Goal: Information Seeking & Learning: Learn about a topic

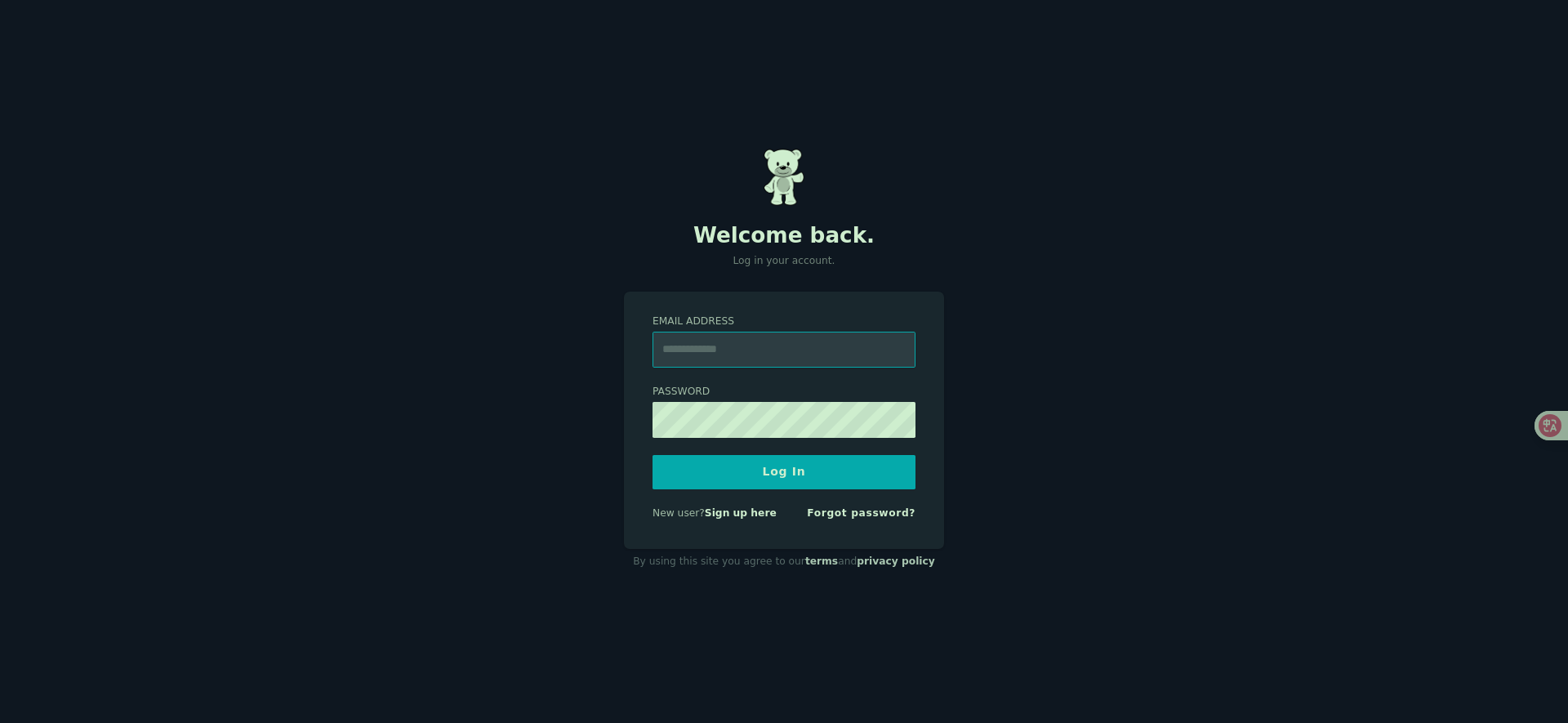
type input "**********"
click at [793, 463] on button "Log In" at bounding box center [784, 472] width 263 height 34
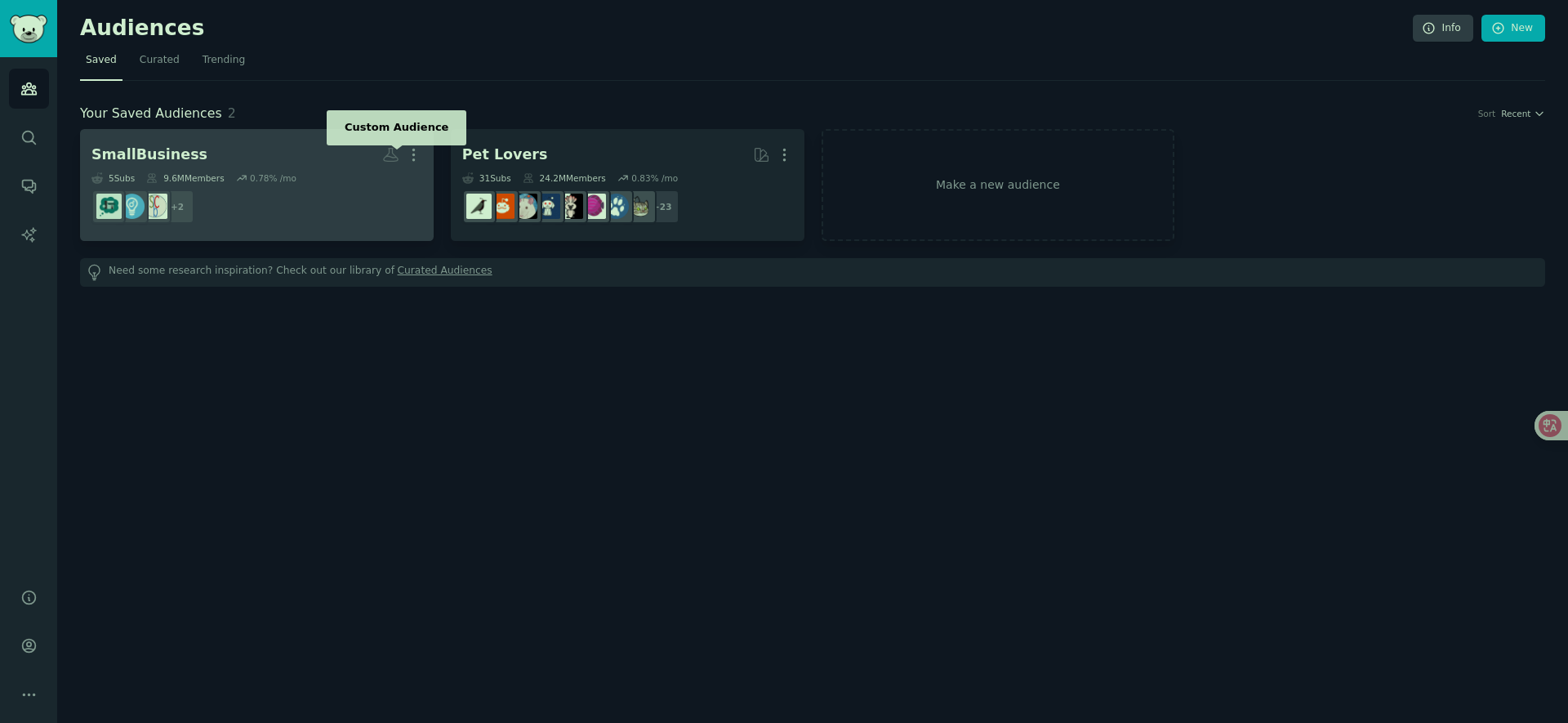
click at [392, 156] on icon at bounding box center [391, 154] width 17 height 17
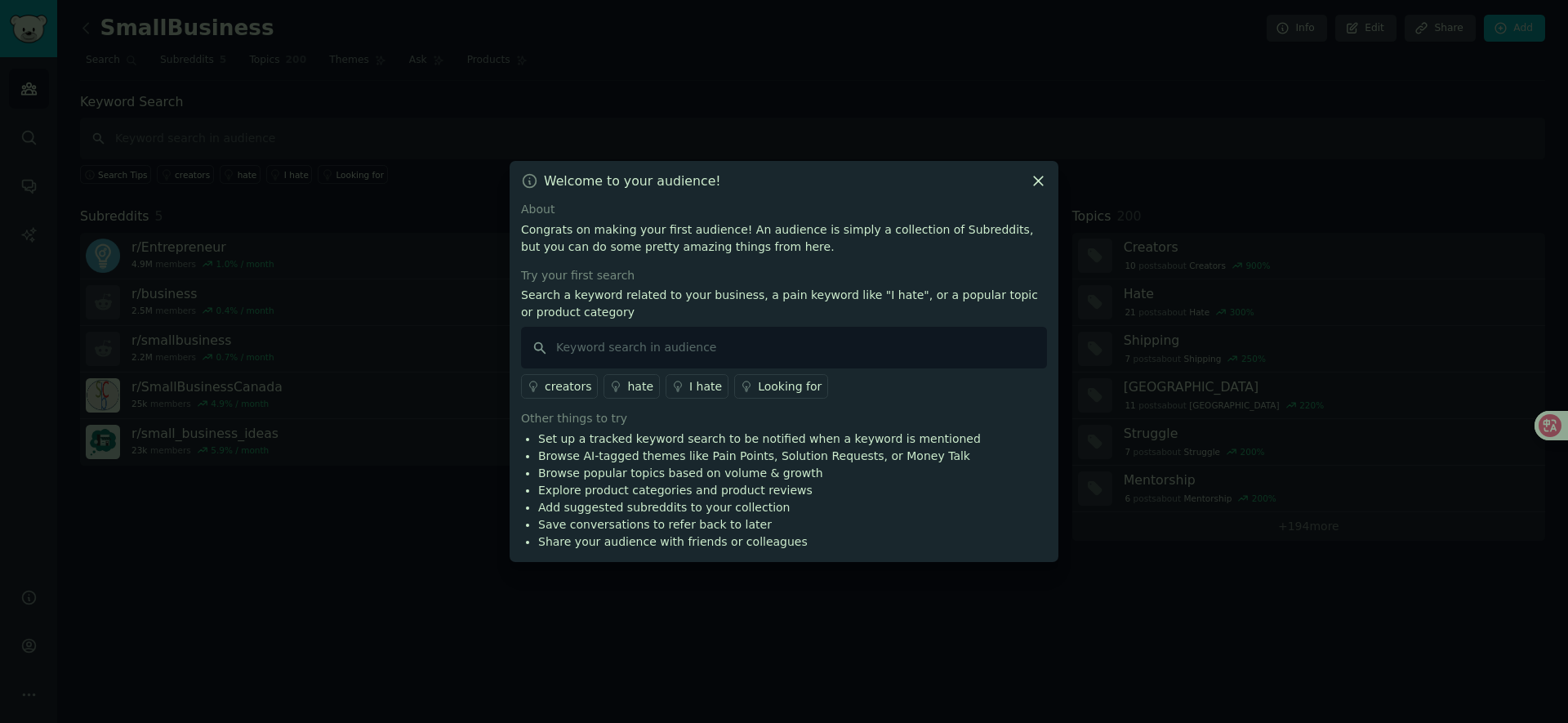
click at [773, 394] on div "Looking for" at bounding box center [790, 387] width 63 height 17
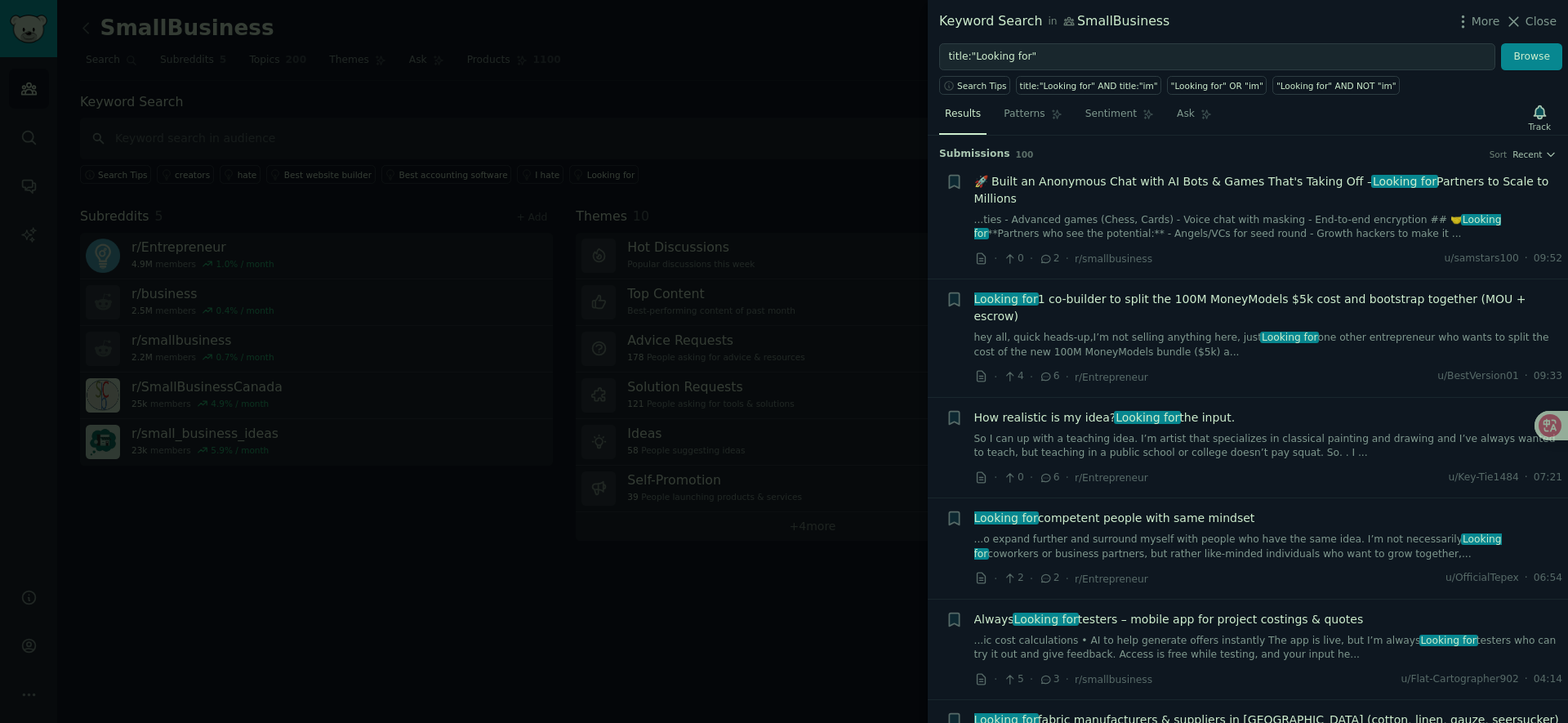
click at [255, 127] on div at bounding box center [784, 361] width 1568 height 723
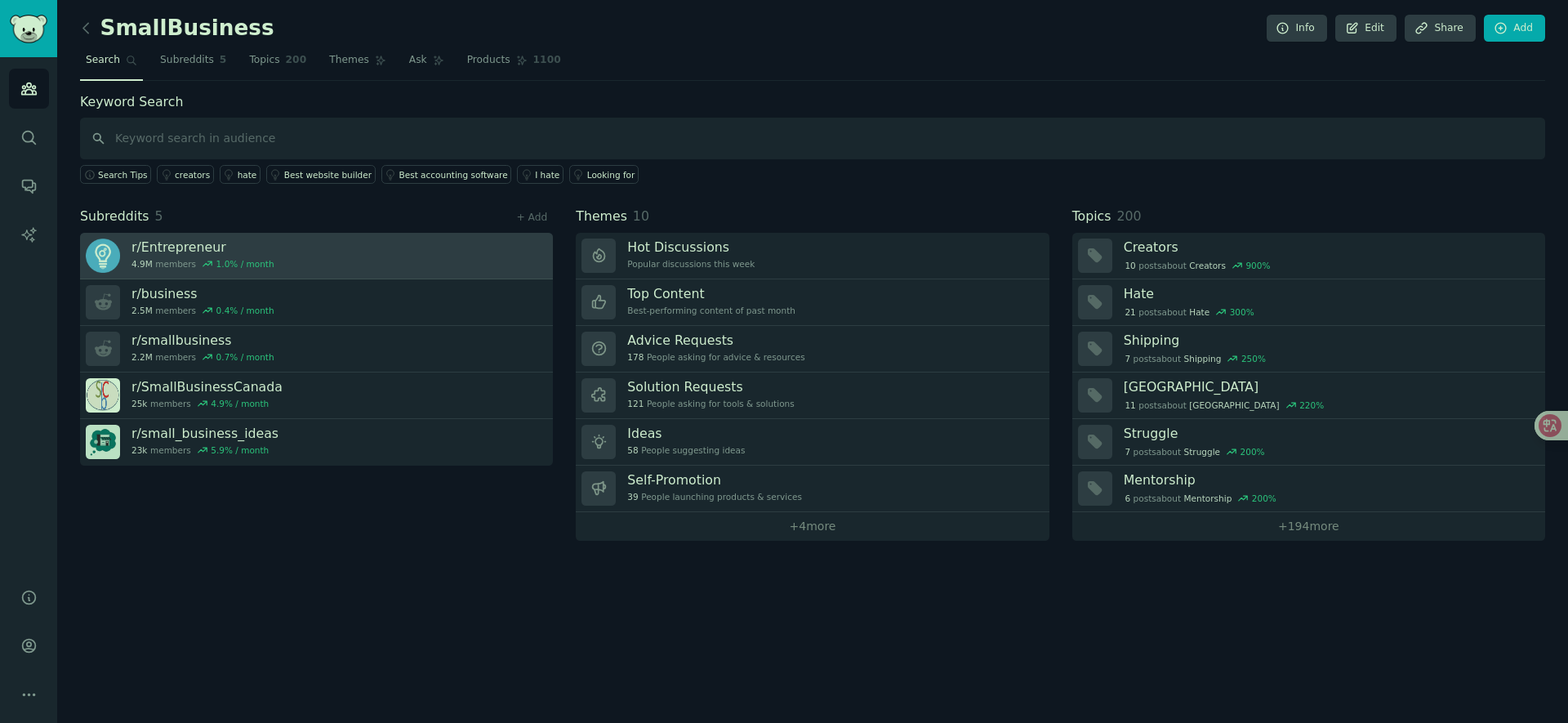
click at [422, 233] on link "r/ Entrepreneur 4.9M members 1.0 % / month" at bounding box center [316, 256] width 472 height 47
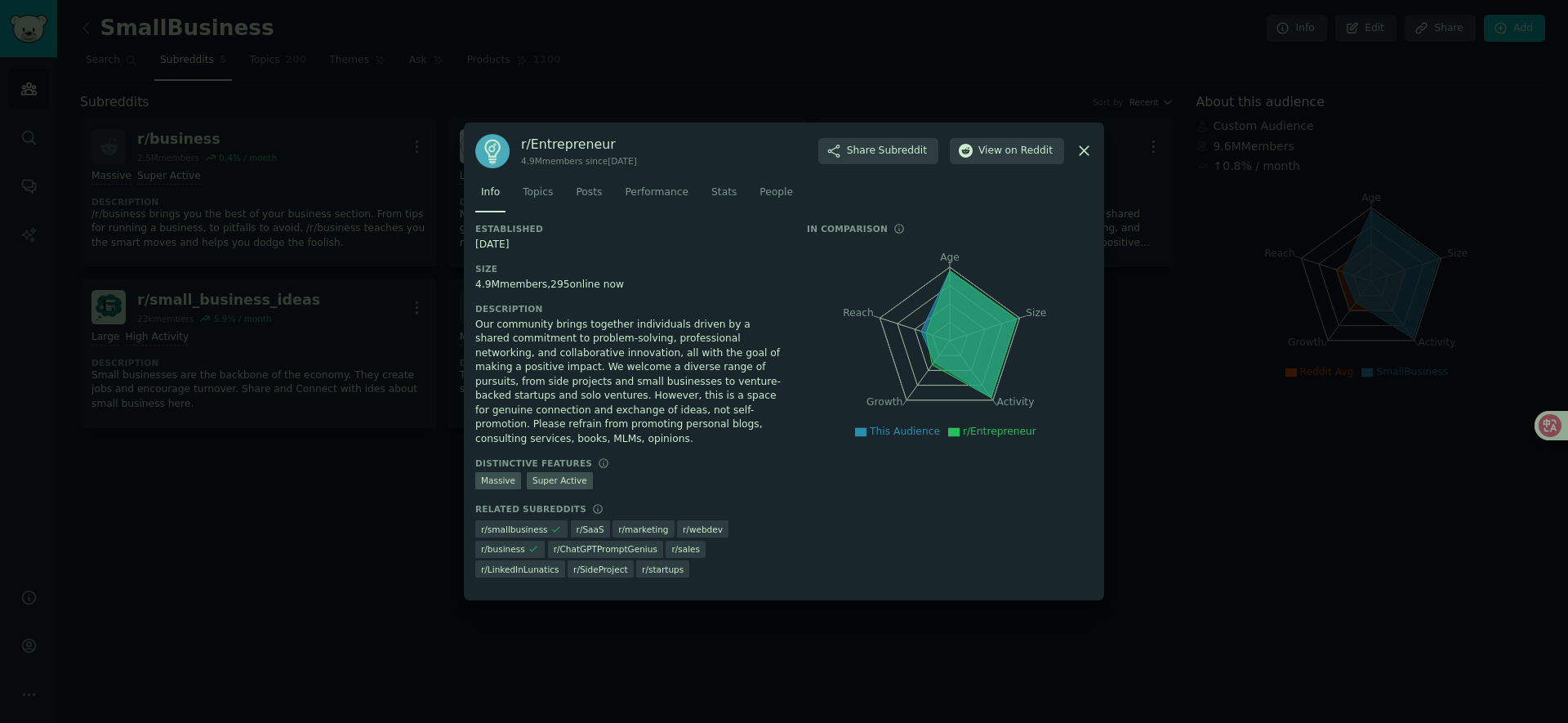
click at [399, 380] on div at bounding box center [784, 361] width 1568 height 723
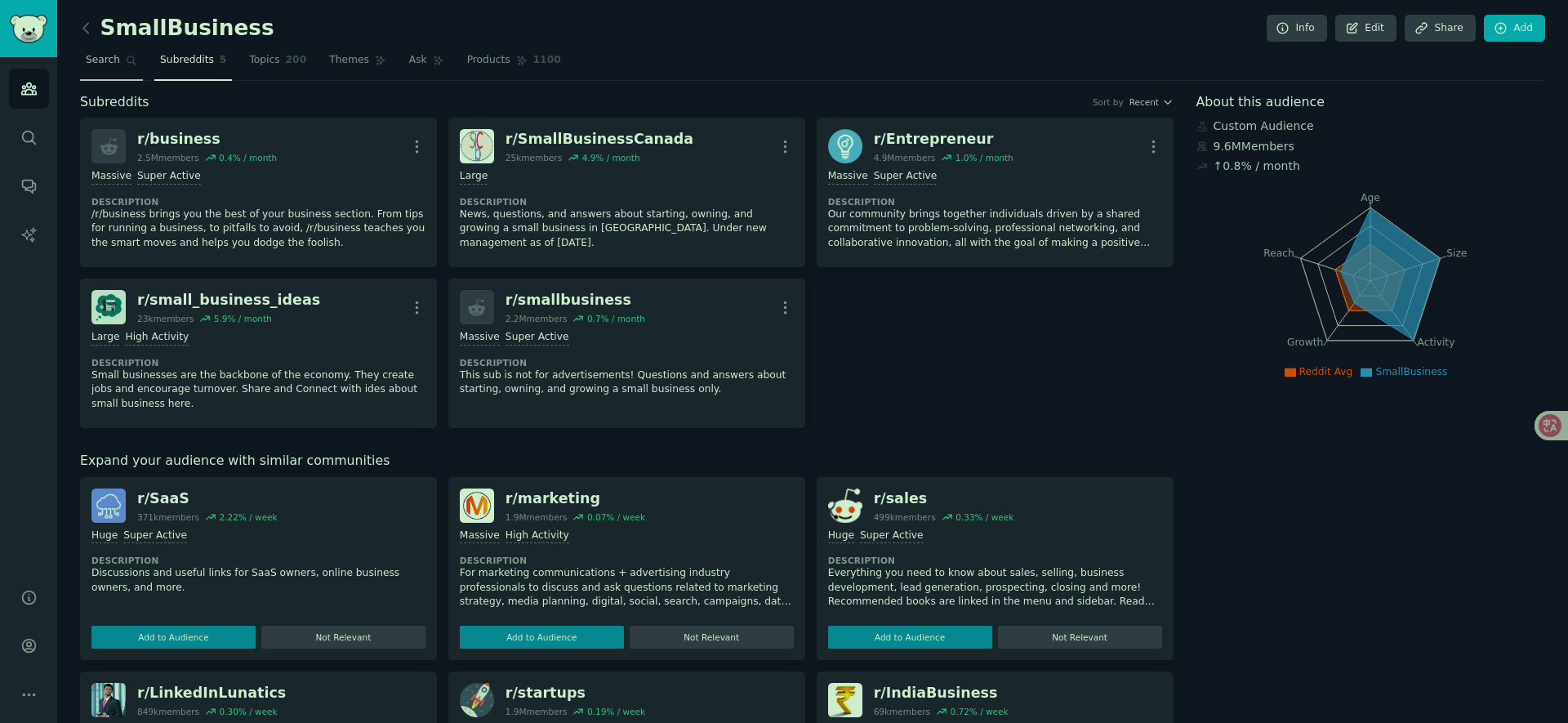
click at [103, 59] on span "Search" at bounding box center [102, 60] width 34 height 15
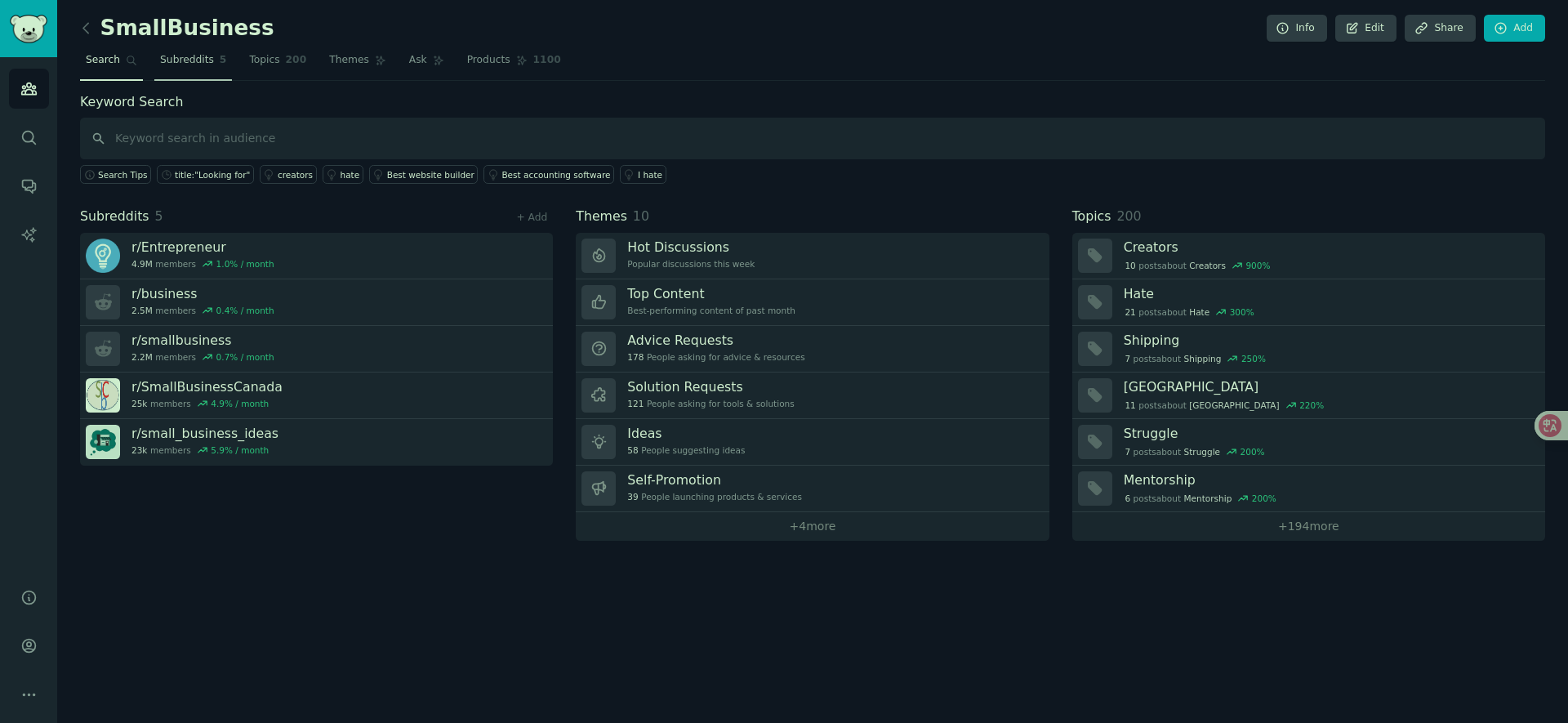
click at [182, 69] on link "Subreddits 5" at bounding box center [193, 64] width 77 height 33
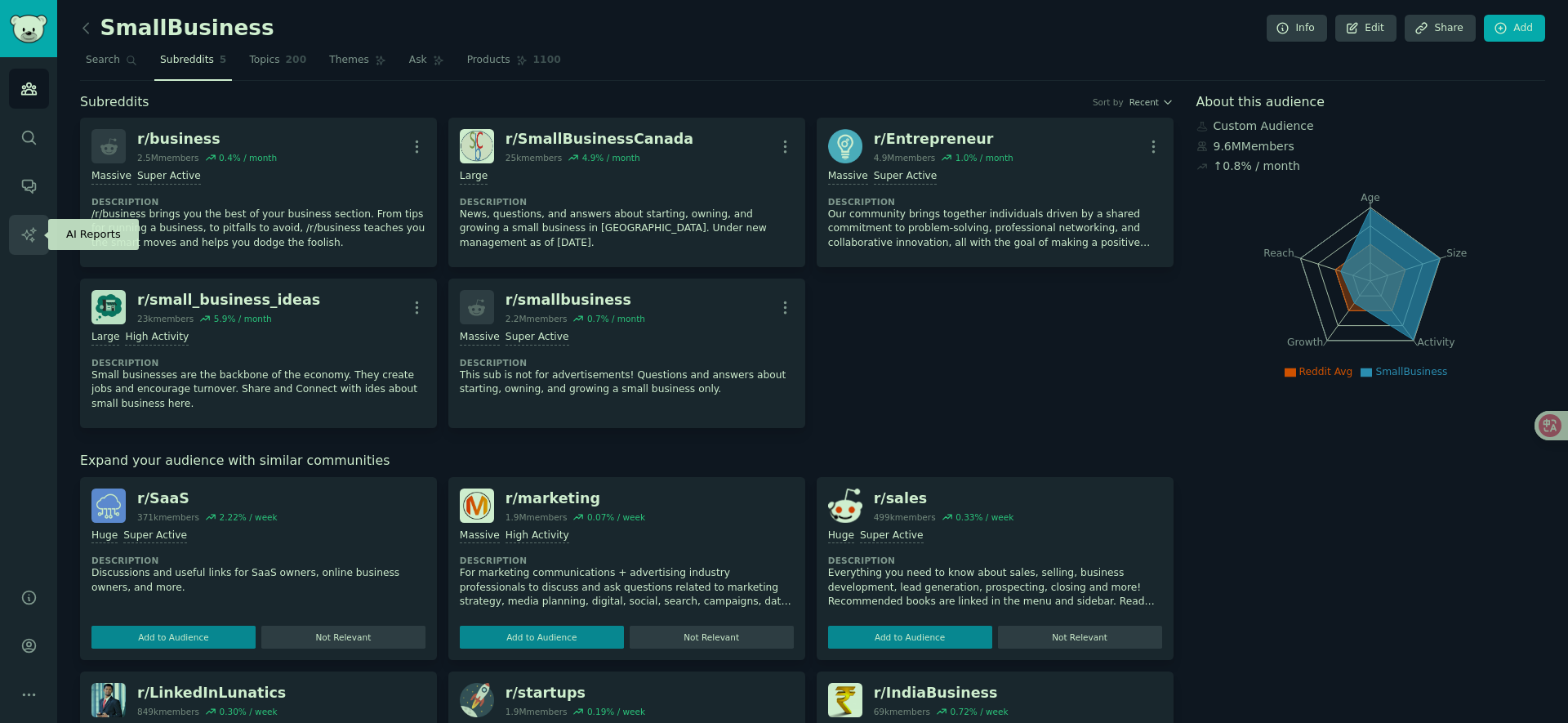
click at [33, 245] on link "AI Reports" at bounding box center [29, 234] width 40 height 40
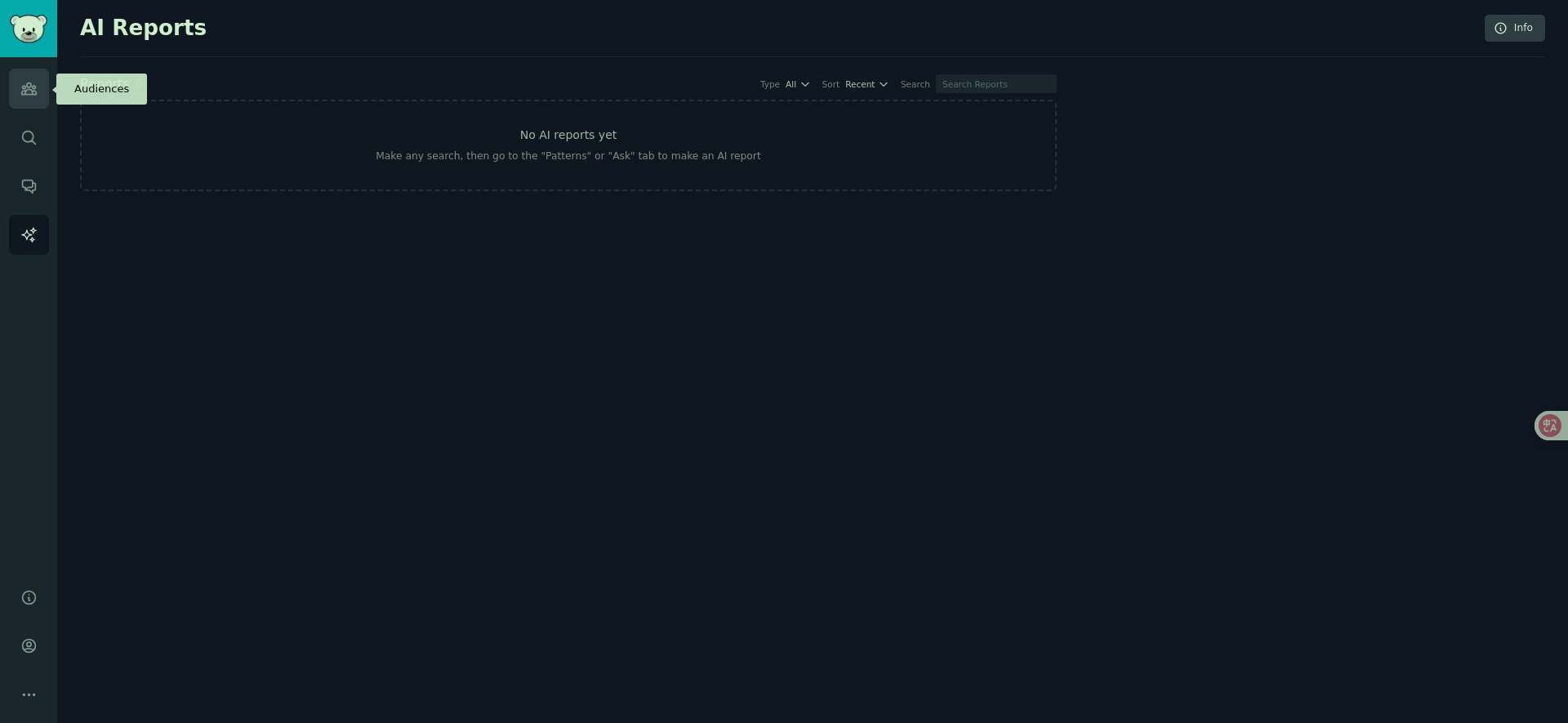
click at [36, 92] on icon "Sidebar" at bounding box center [29, 88] width 17 height 17
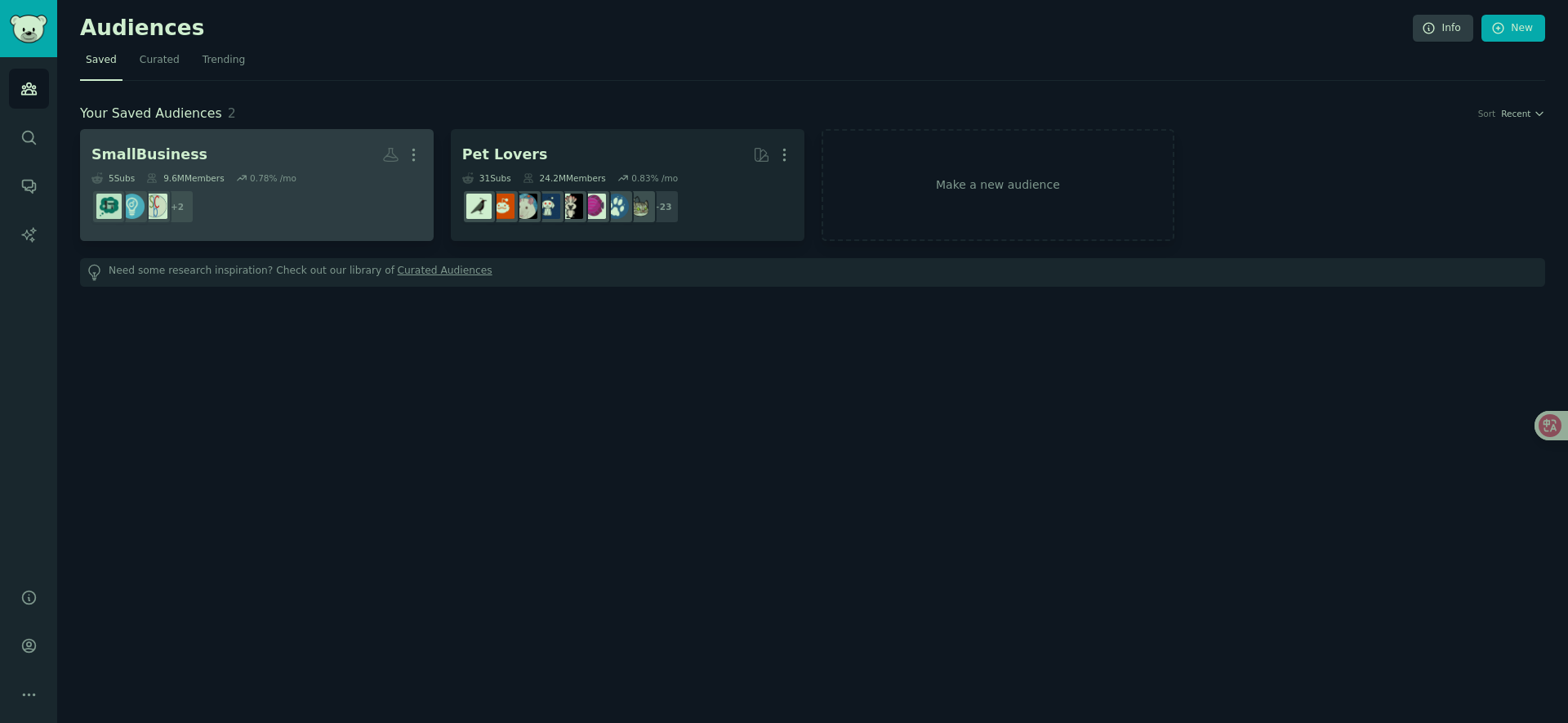
click at [352, 178] on div "5 Sub s 9.6M Members 0.78 % /mo" at bounding box center [257, 178] width 331 height 11
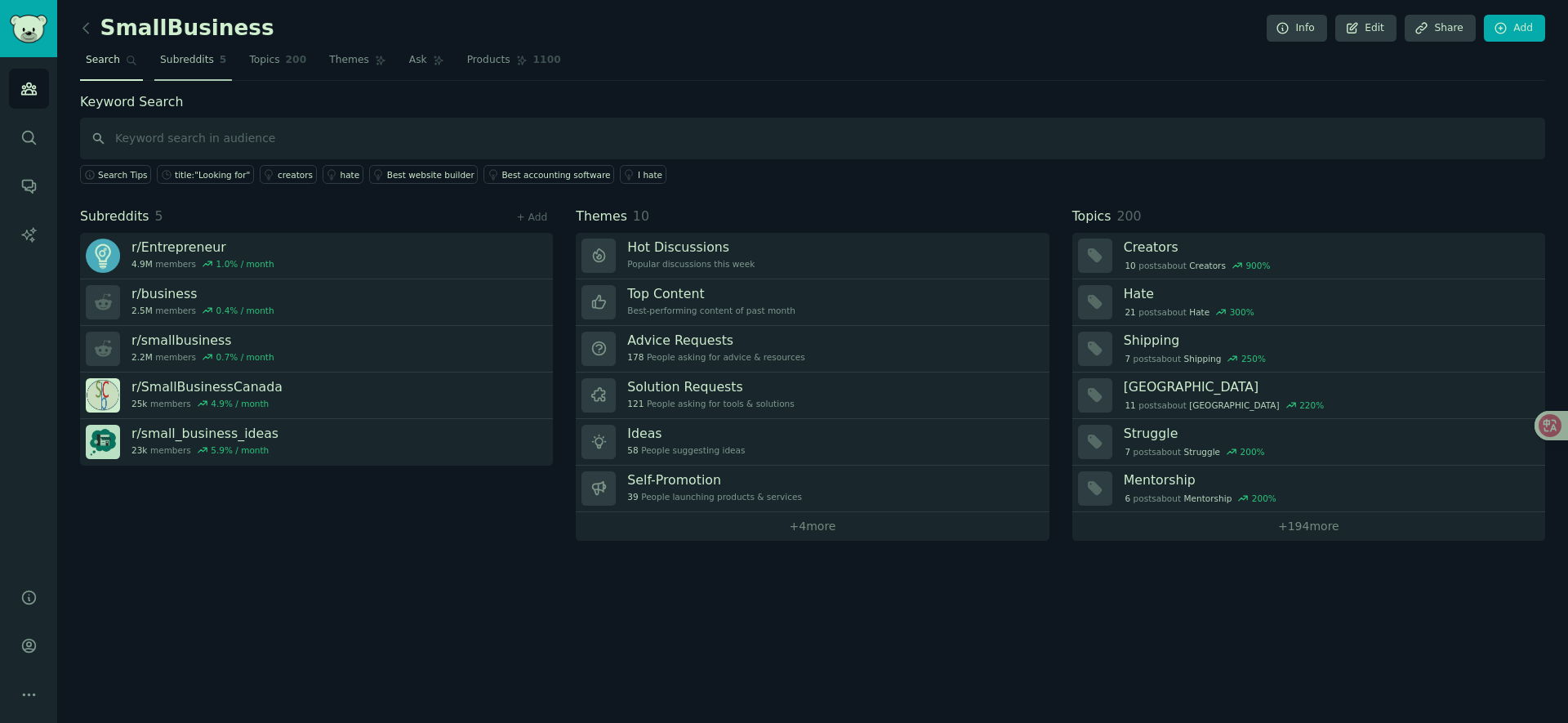
click at [204, 63] on span "Subreddits" at bounding box center [187, 60] width 54 height 15
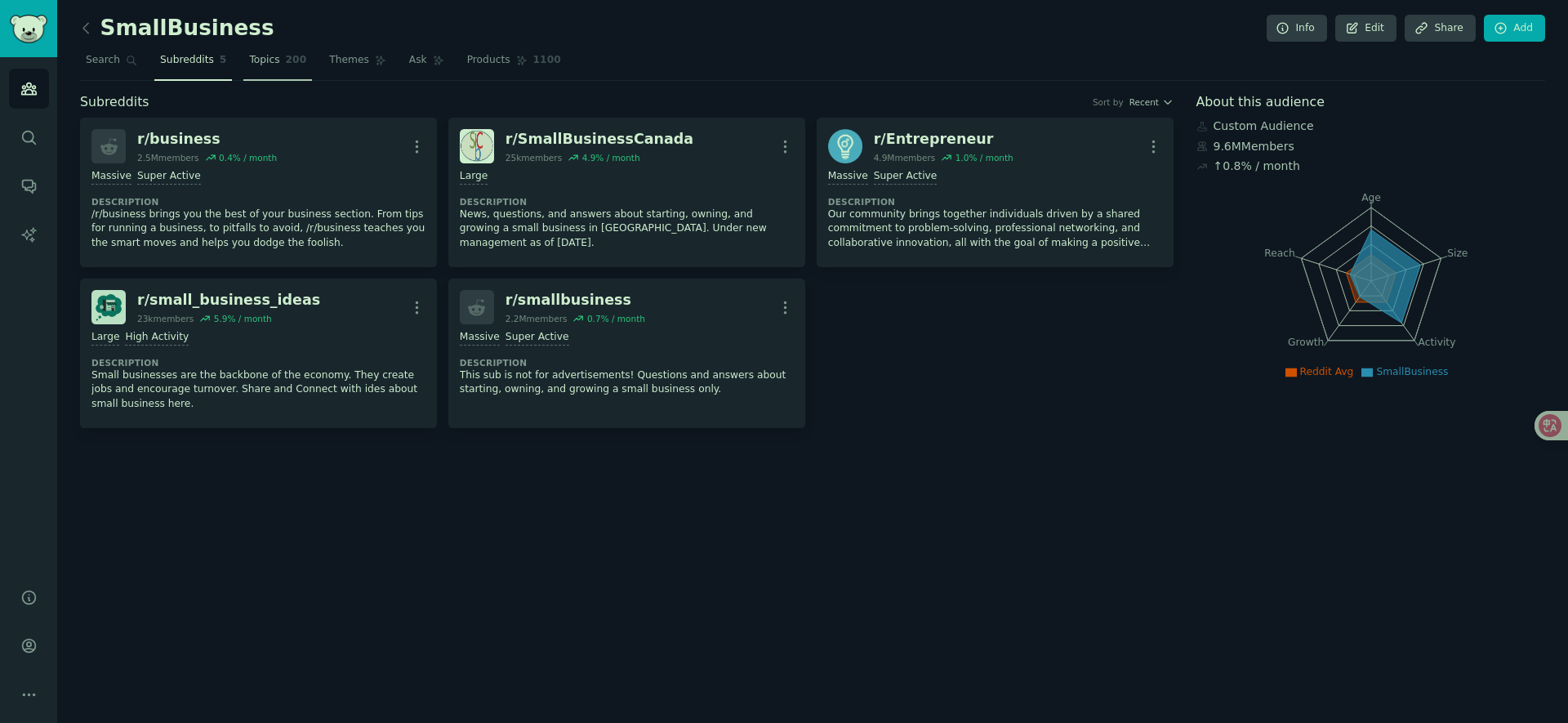
click at [277, 68] on link "Topics 200" at bounding box center [278, 64] width 69 height 33
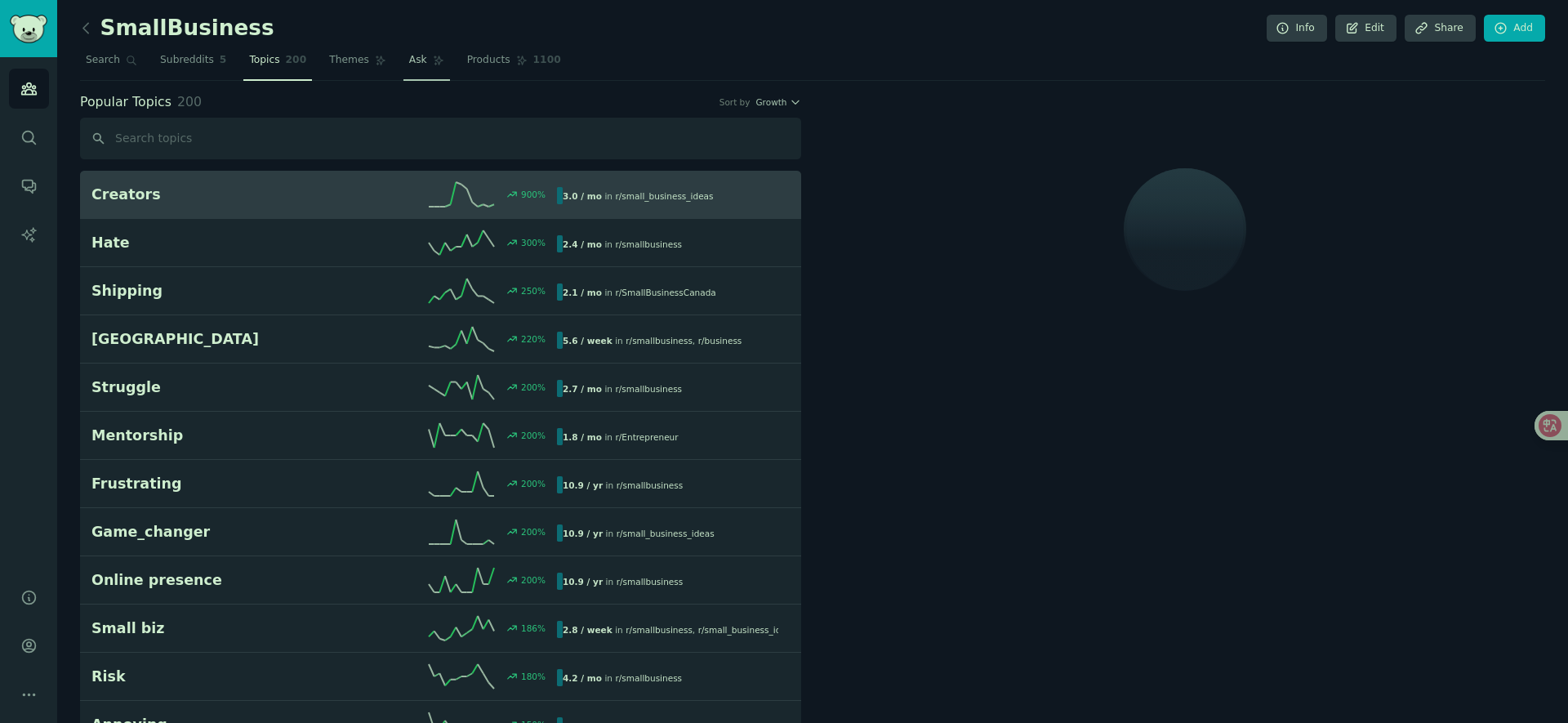
click at [421, 60] on span "Ask" at bounding box center [418, 60] width 18 height 15
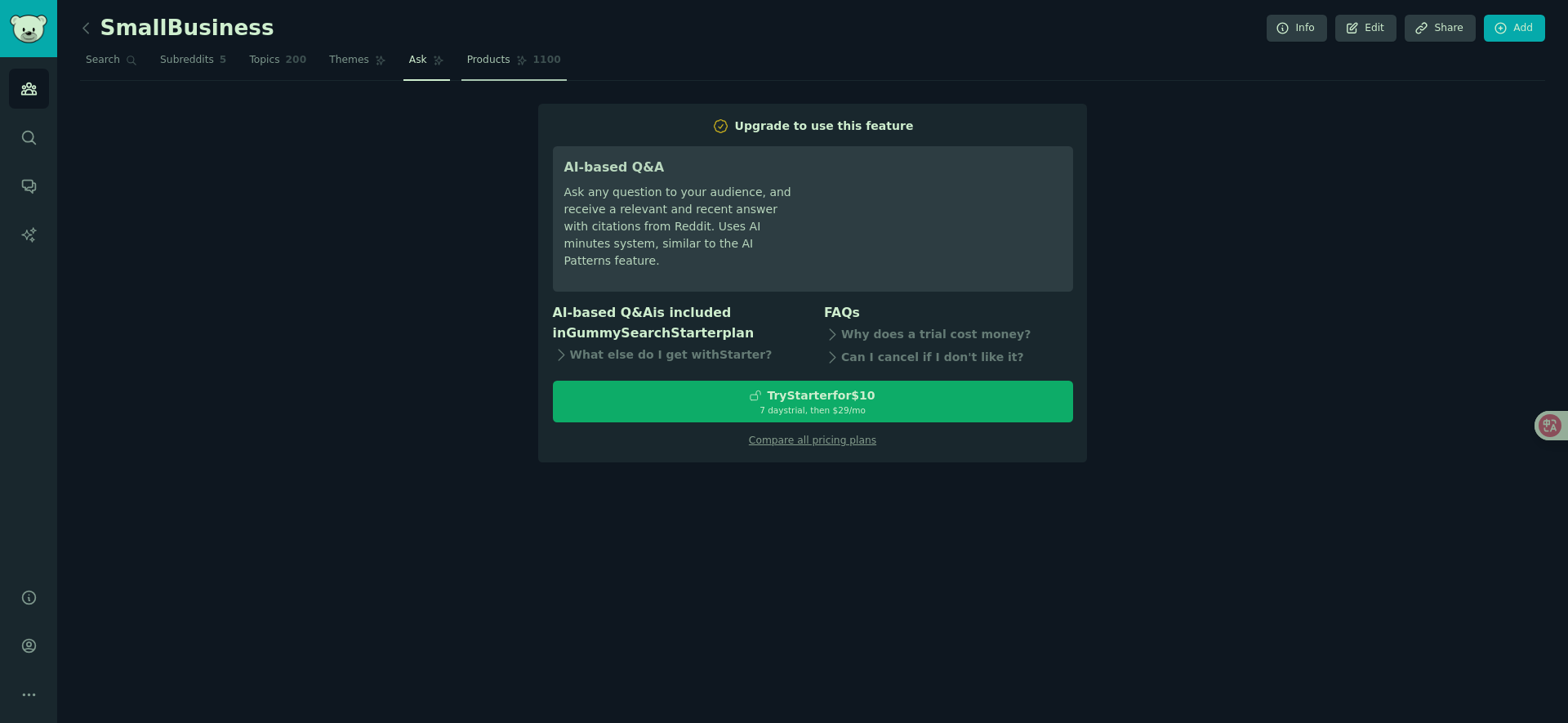
click at [480, 57] on span "Products" at bounding box center [488, 60] width 44 height 15
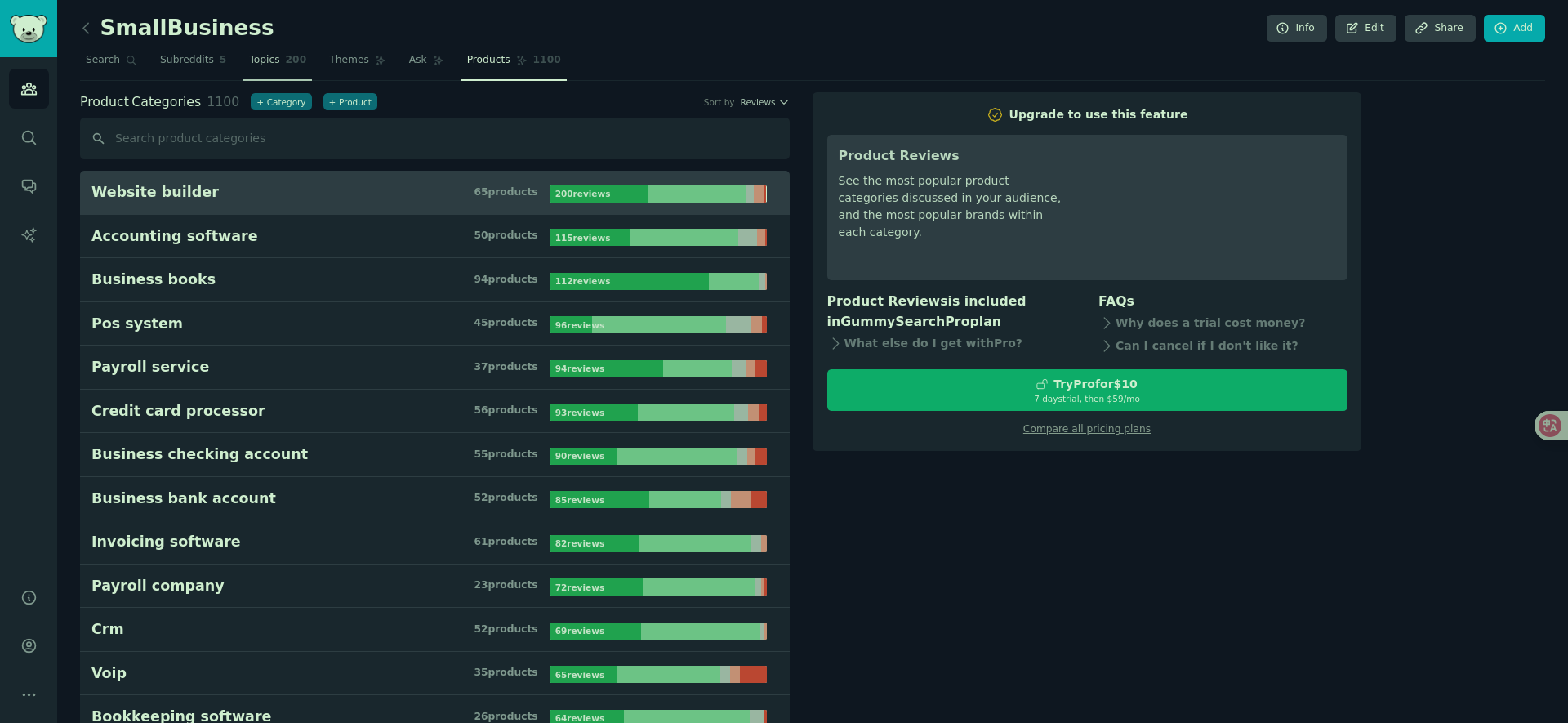
click at [258, 59] on span "Topics" at bounding box center [264, 60] width 30 height 15
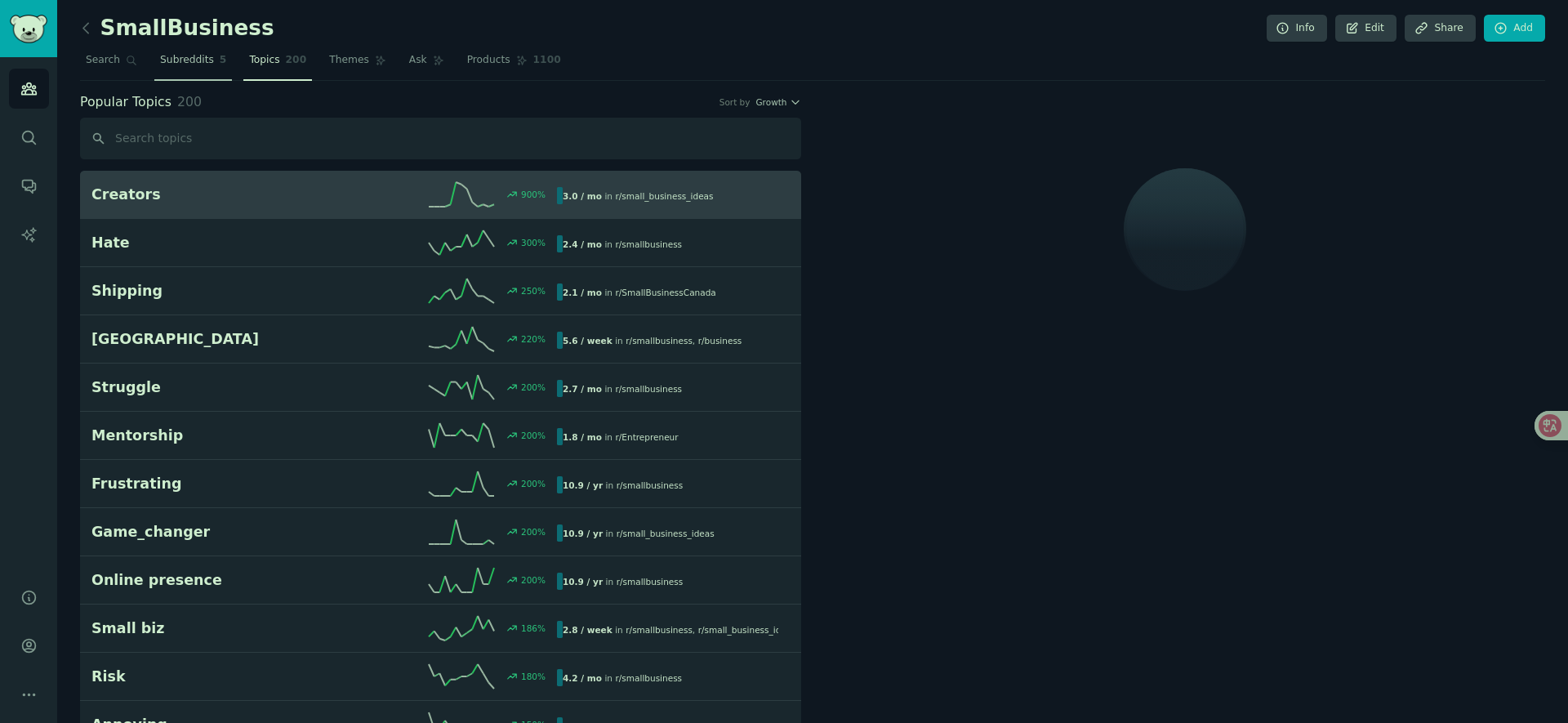
click at [205, 65] on span "Subreddits" at bounding box center [187, 60] width 54 height 15
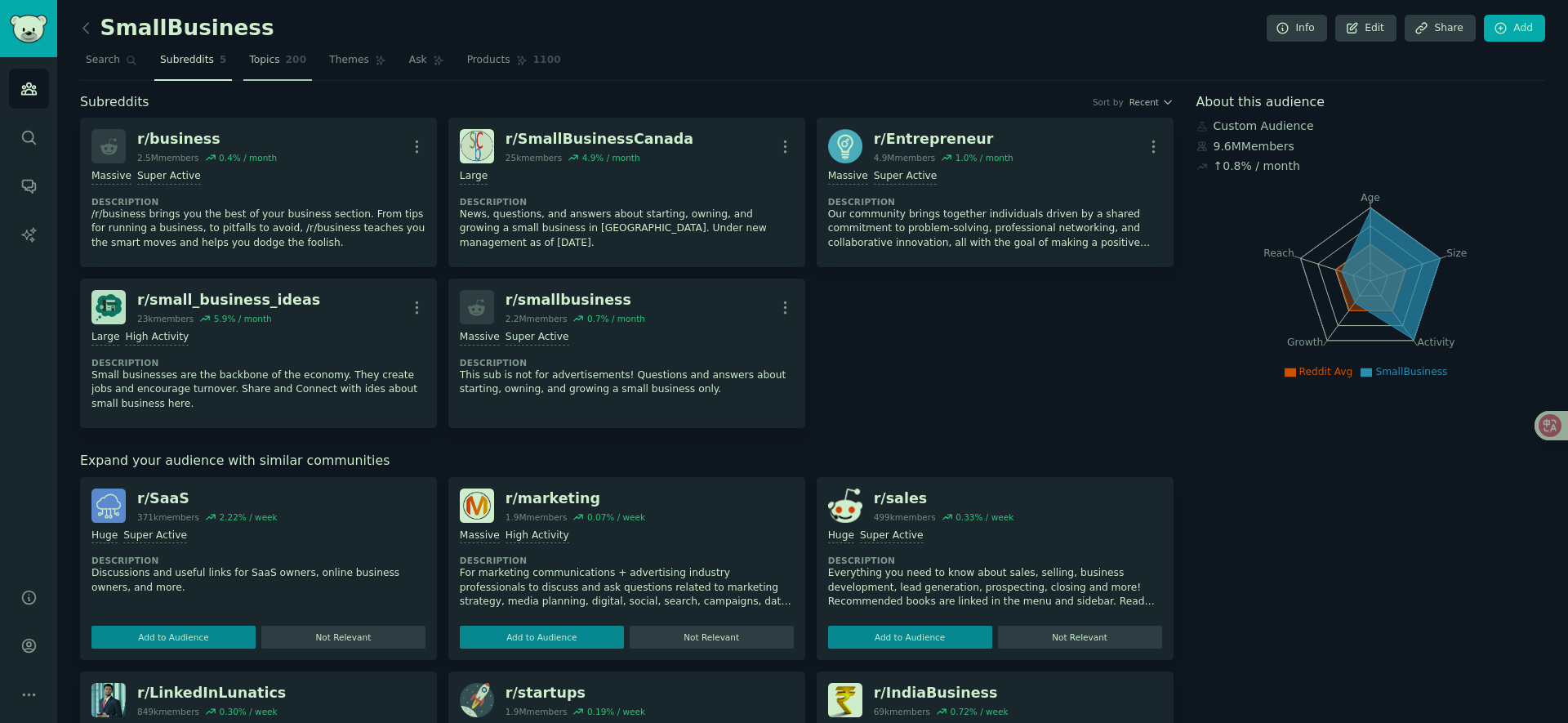
click at [272, 64] on span "Topics" at bounding box center [264, 60] width 30 height 15
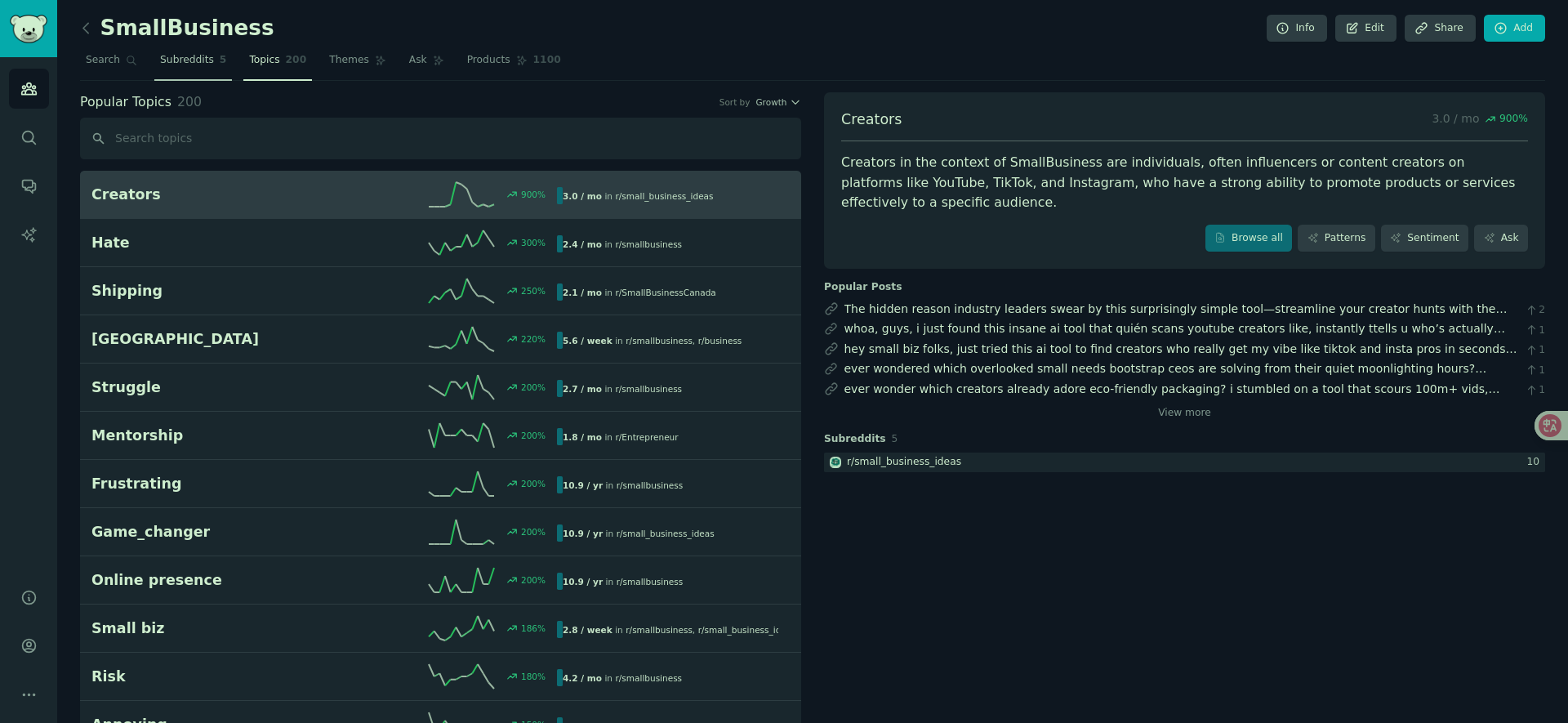
click at [204, 70] on link "Subreddits 5" at bounding box center [193, 64] width 77 height 33
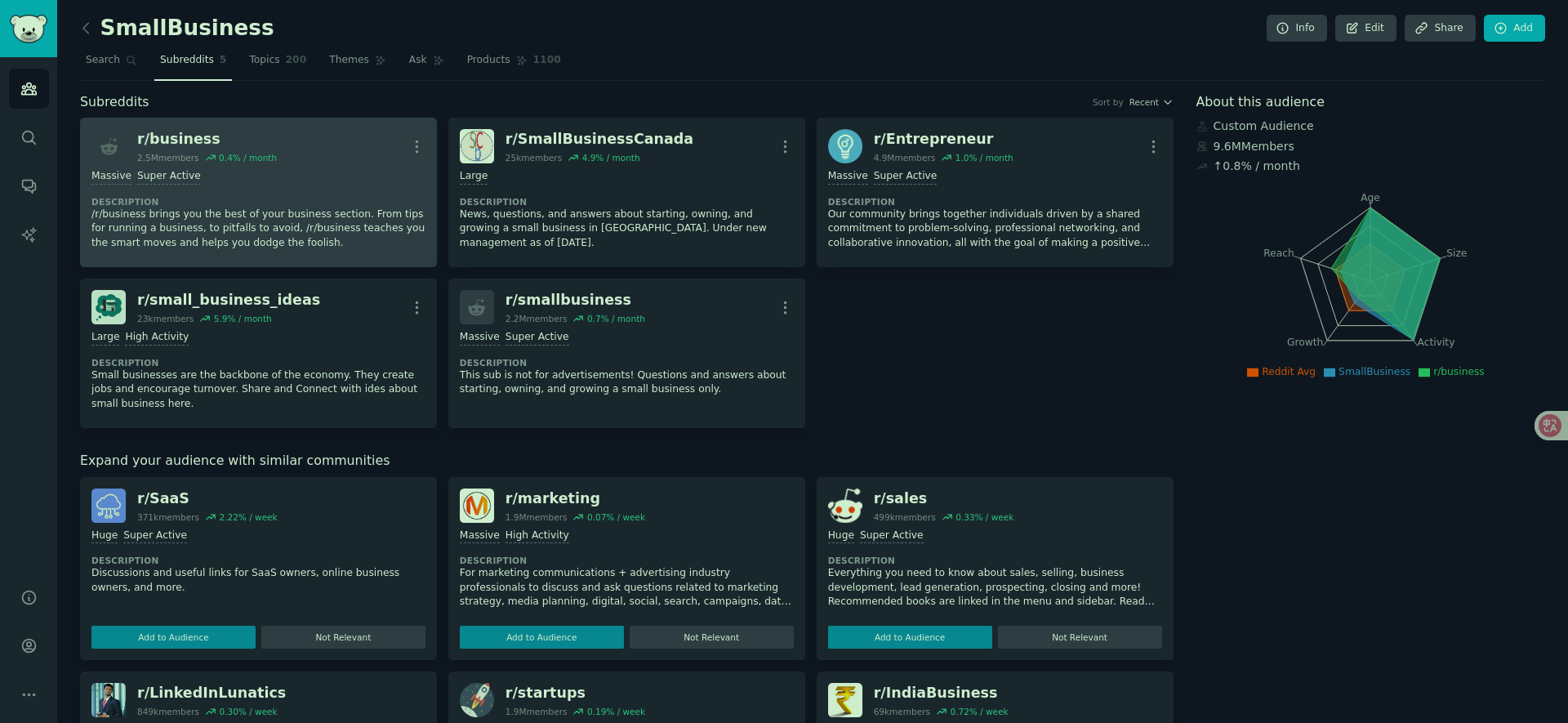
click at [352, 208] on p "/r/business brings you the best of your business section. From tips for running…" at bounding box center [258, 229] width 334 height 44
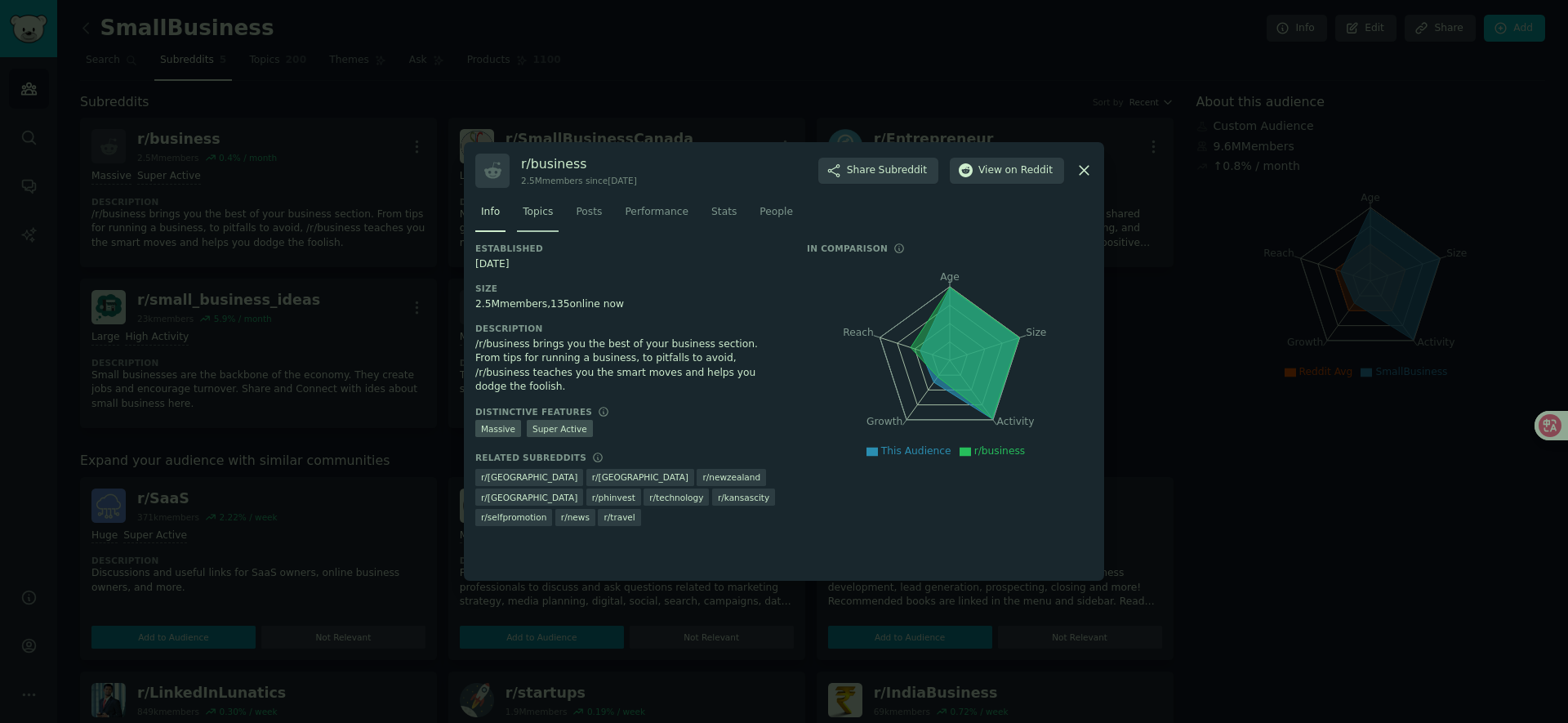
click at [540, 211] on span "Topics" at bounding box center [538, 212] width 30 height 15
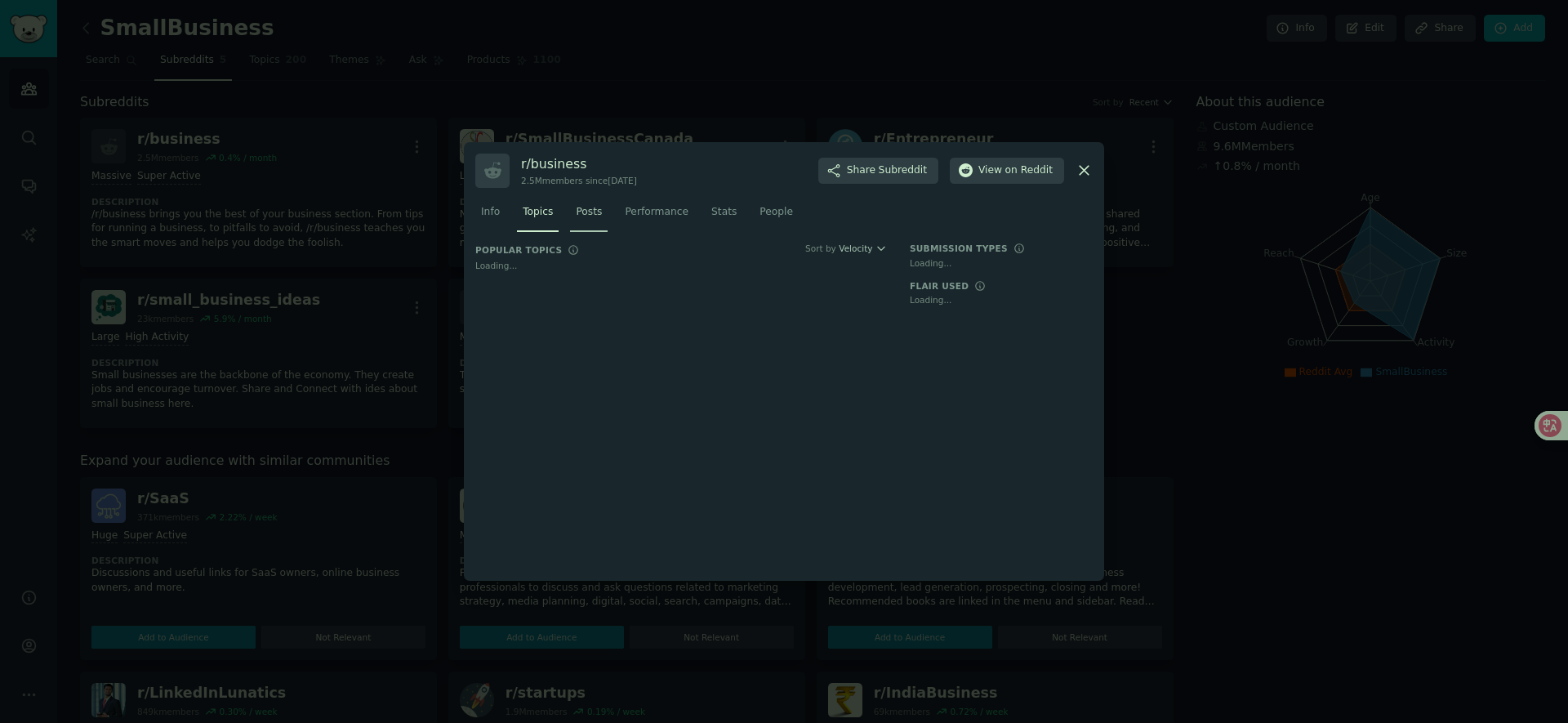
click at [590, 210] on span "Posts" at bounding box center [589, 212] width 26 height 15
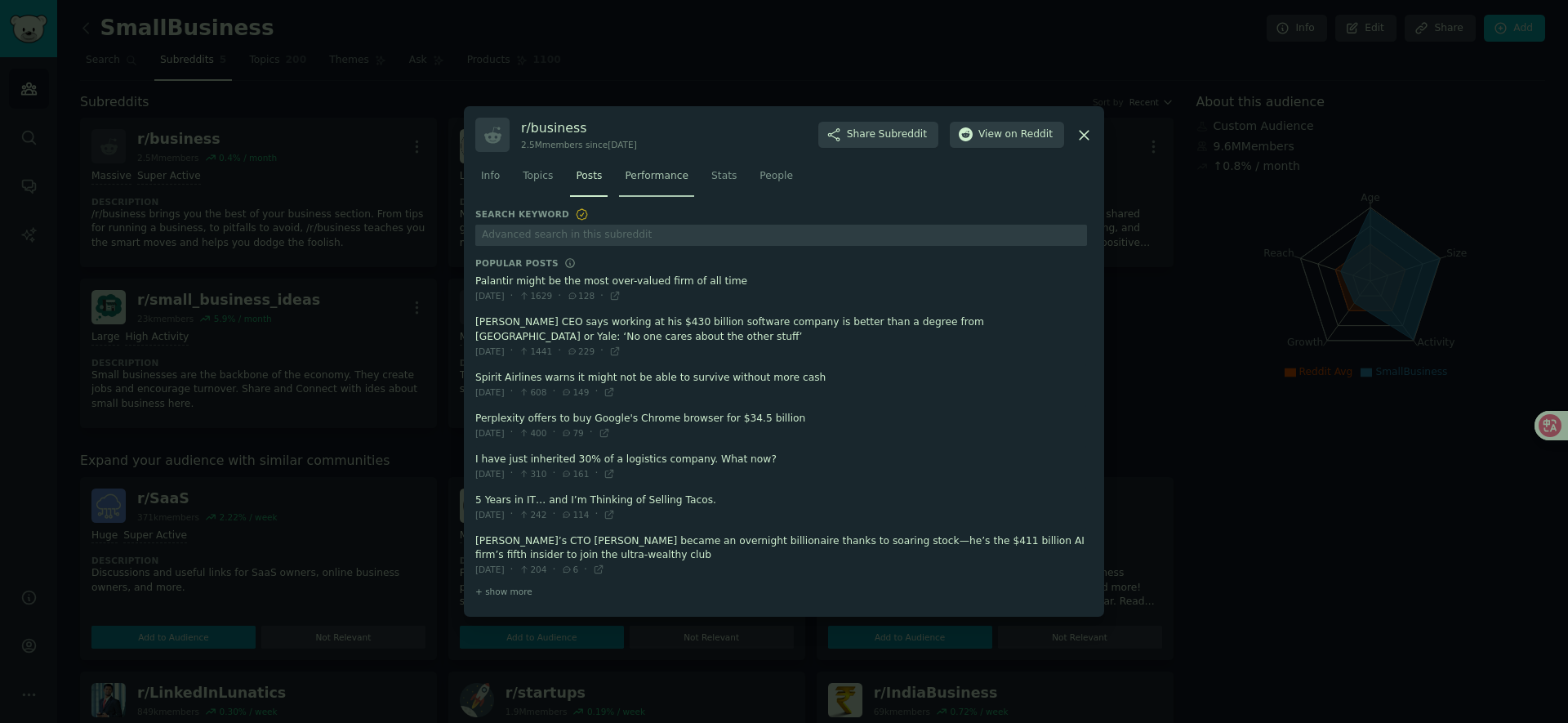
click at [652, 212] on dt "Search Keyword" at bounding box center [781, 215] width 612 height 15
click at [660, 183] on link "Performance" at bounding box center [657, 181] width 75 height 33
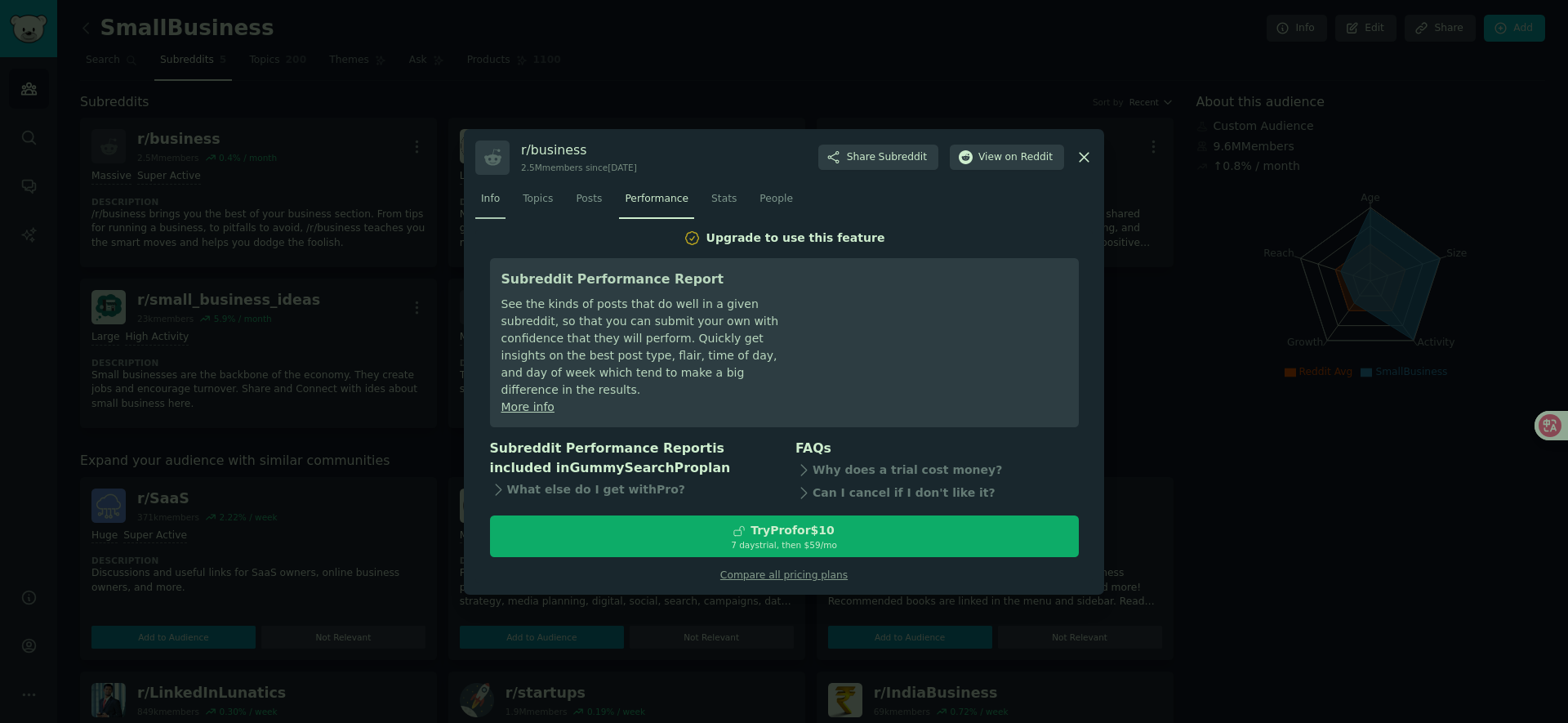
click at [498, 202] on span "Info" at bounding box center [490, 199] width 19 height 15
